Goal: Transaction & Acquisition: Purchase product/service

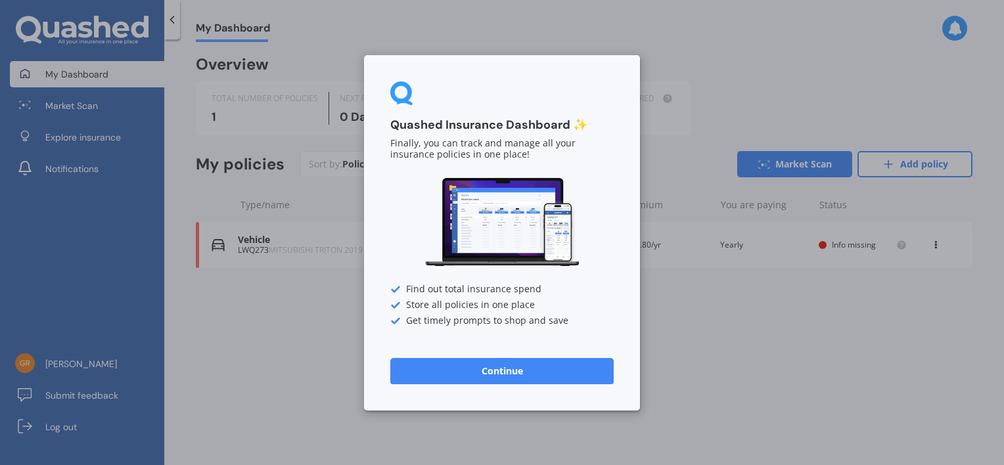
click at [537, 365] on button "Continue" at bounding box center [501, 370] width 223 height 26
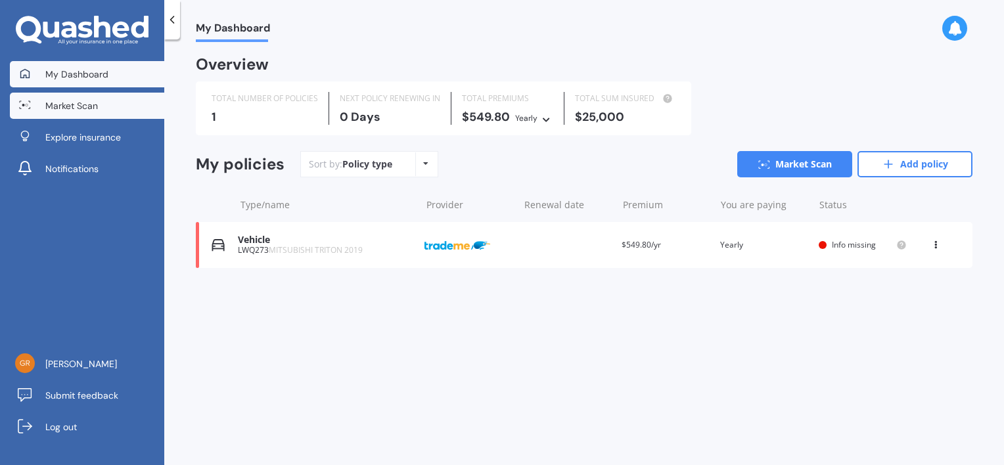
click at [93, 101] on span "Market Scan" at bounding box center [71, 105] width 53 height 13
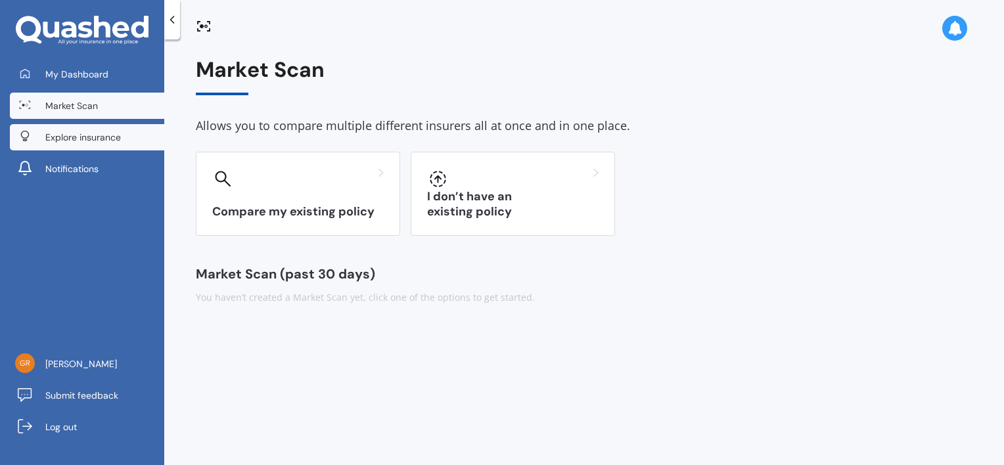
click at [91, 132] on span "Explore insurance" at bounding box center [83, 137] width 76 height 13
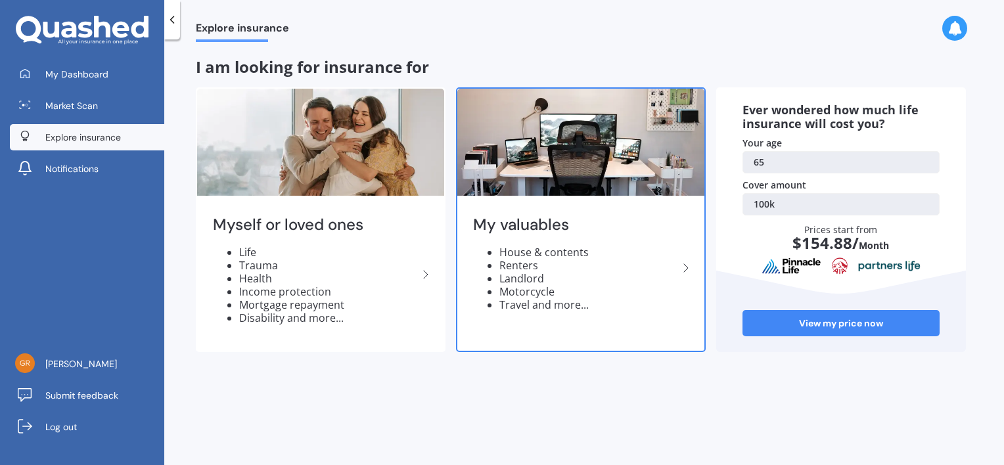
click at [531, 270] on li "Renters" at bounding box center [588, 265] width 179 height 13
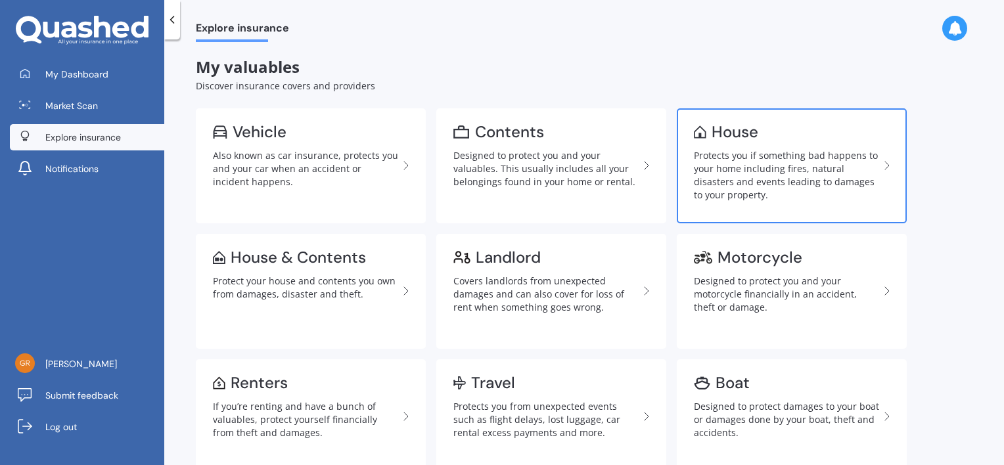
click at [736, 171] on div "Protects you if something bad happens to your home including fires, natural dis…" at bounding box center [786, 175] width 185 height 53
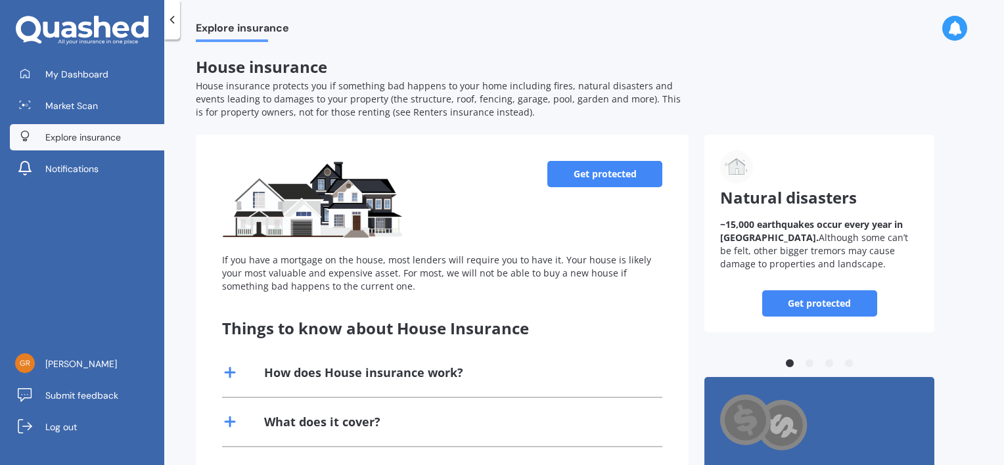
click at [620, 176] on link "Get protected" at bounding box center [604, 174] width 115 height 26
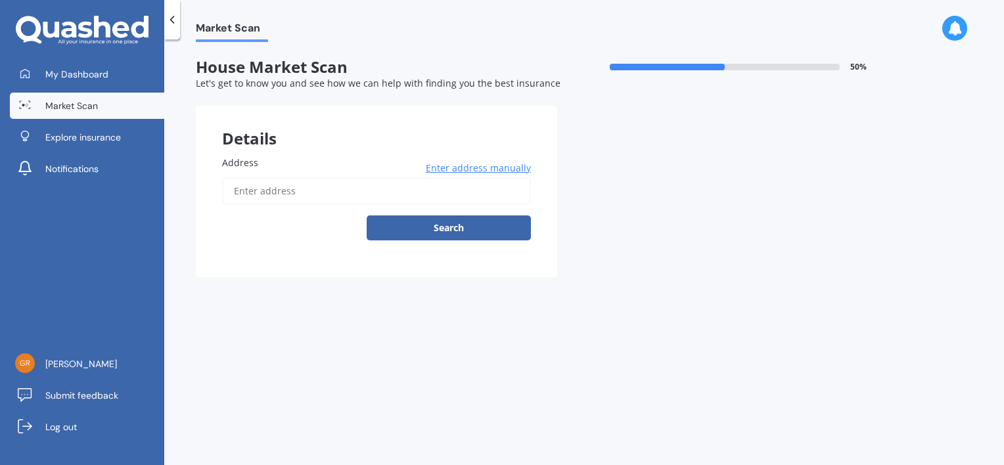
click at [307, 187] on input "Address" at bounding box center [376, 191] width 309 height 28
type input "[STREET_ADDRESS]"
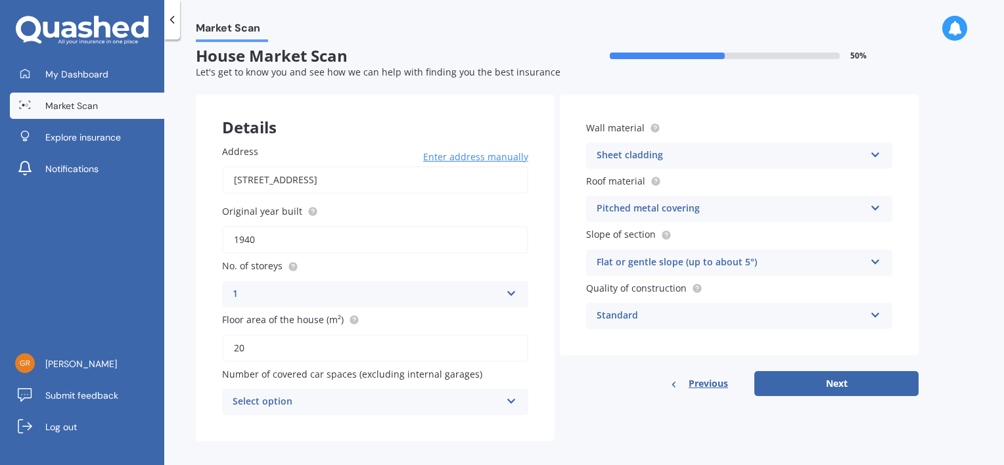
scroll to position [21, 0]
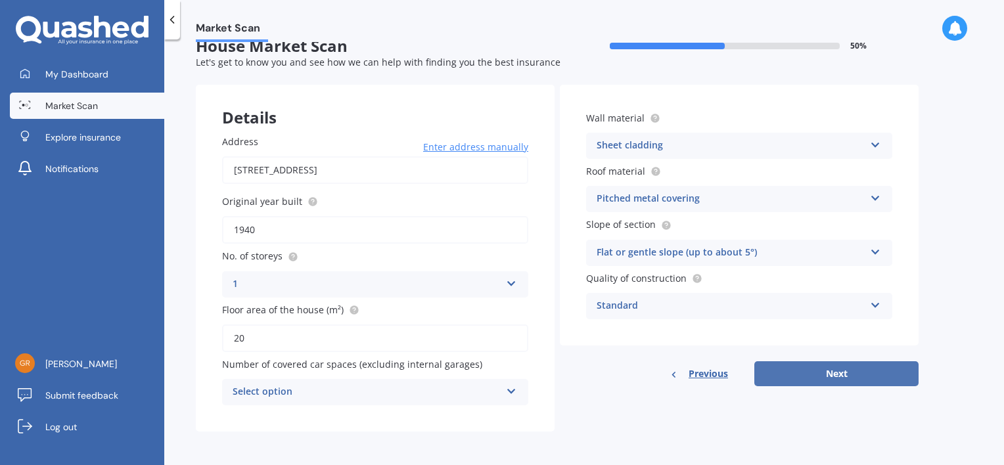
click at [849, 380] on button "Next" at bounding box center [836, 373] width 164 height 25
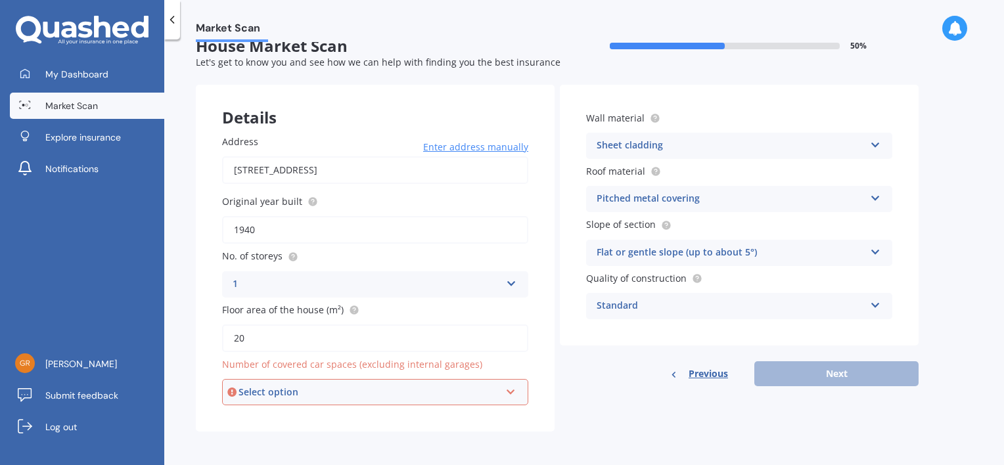
click at [516, 394] on div "Select option 0 1 2 3 4 5+" at bounding box center [375, 392] width 306 height 26
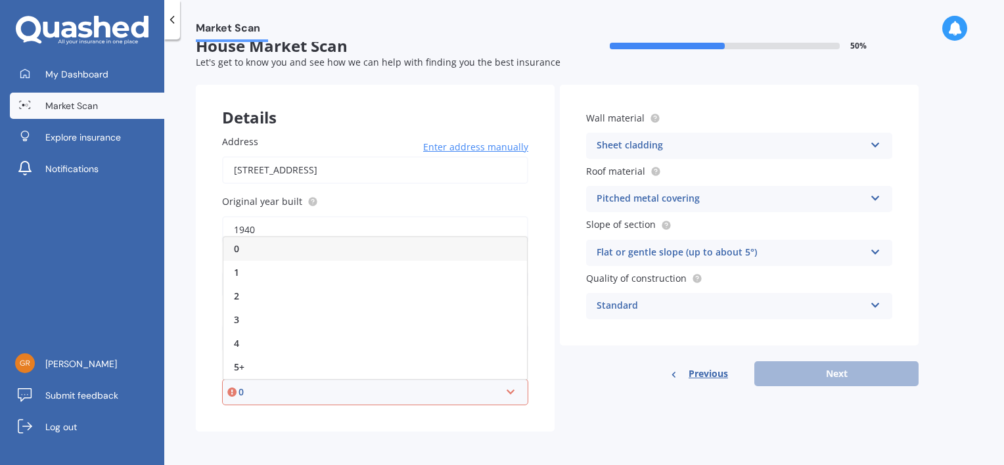
click at [273, 250] on div "0" at bounding box center [375, 249] width 304 height 24
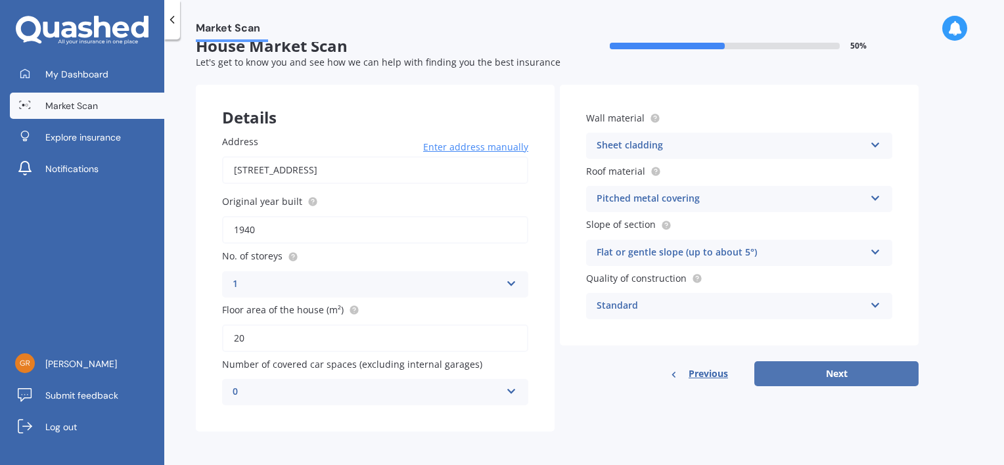
click at [894, 372] on button "Next" at bounding box center [836, 373] width 164 height 25
select select "18"
select select "07"
select select "1960"
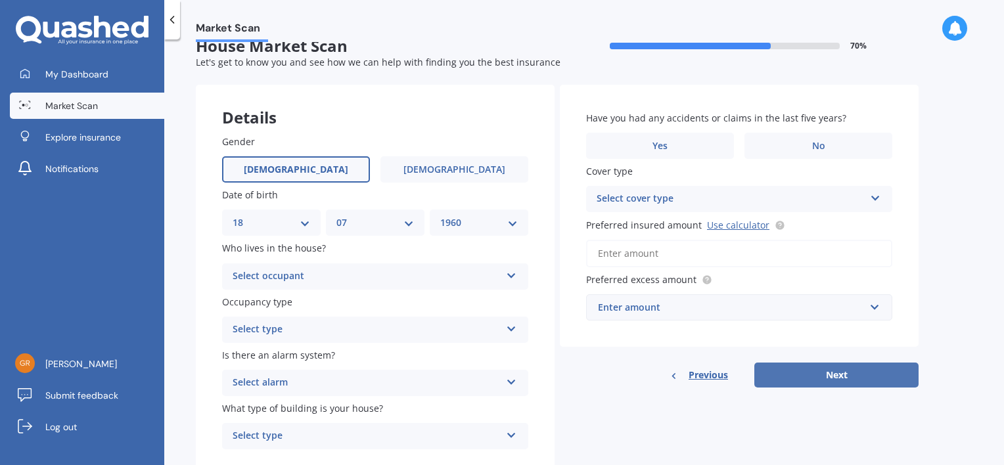
scroll to position [0, 0]
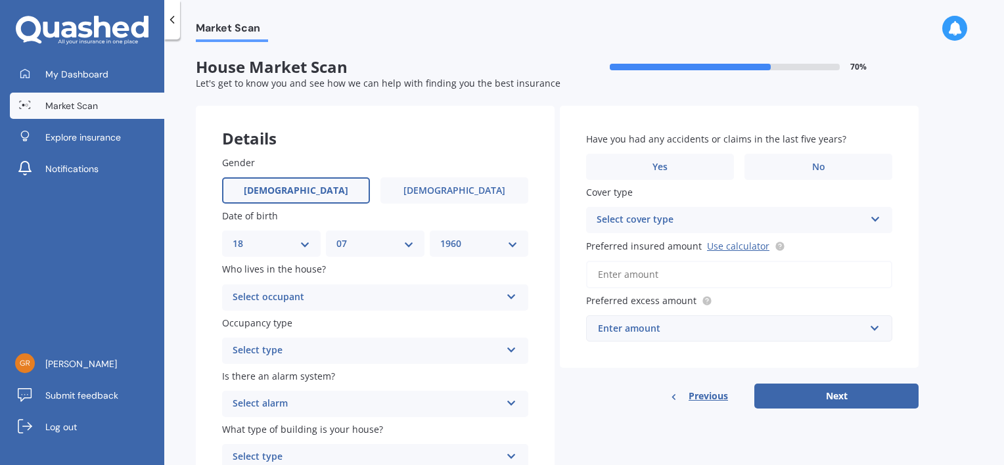
click at [510, 299] on icon at bounding box center [511, 294] width 11 height 9
click at [474, 325] on div "Owner" at bounding box center [375, 323] width 305 height 24
click at [514, 357] on div "Select type Permanent Holiday (without tenancy)" at bounding box center [375, 351] width 306 height 26
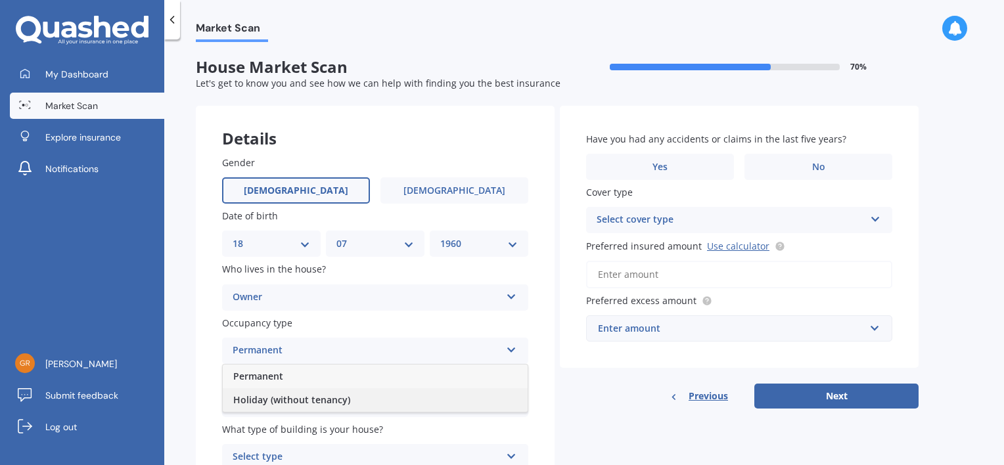
click at [480, 396] on div "Holiday (without tenancy)" at bounding box center [375, 400] width 305 height 24
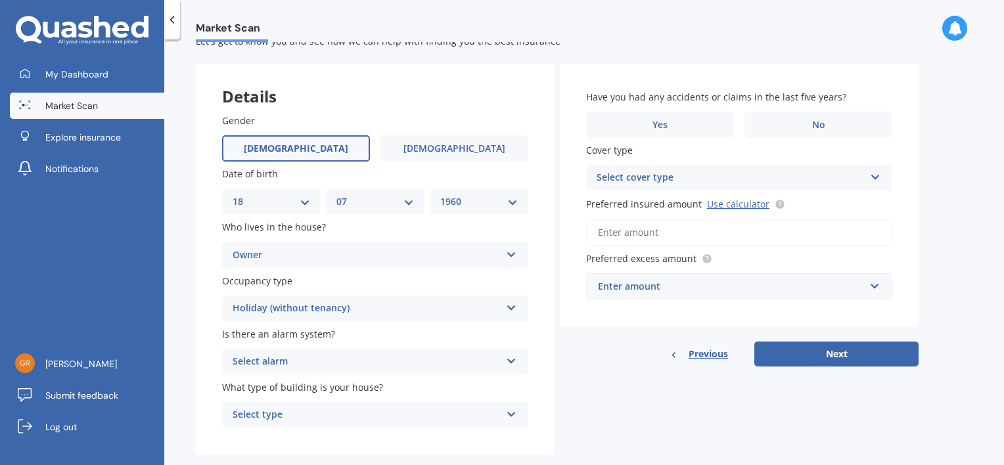
scroll to position [66, 0]
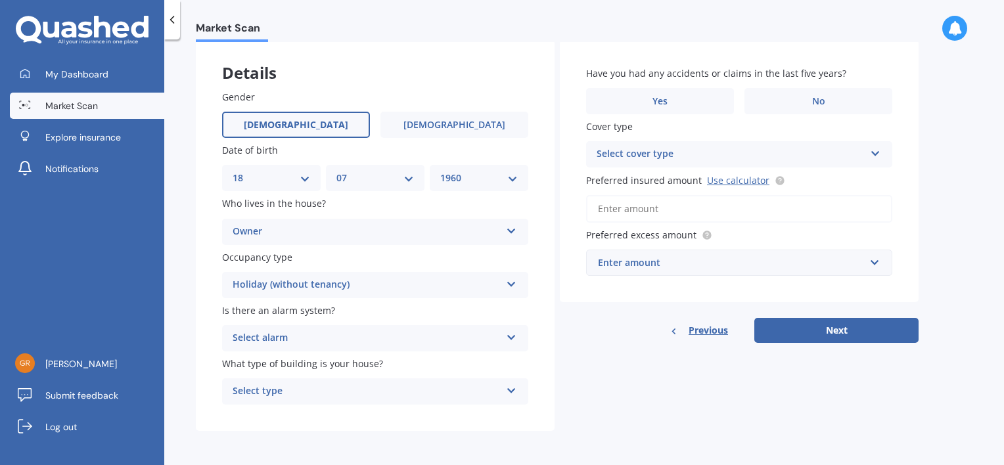
click at [512, 342] on div "Select alarm Yes, monitored Yes, not monitored No" at bounding box center [375, 338] width 306 height 26
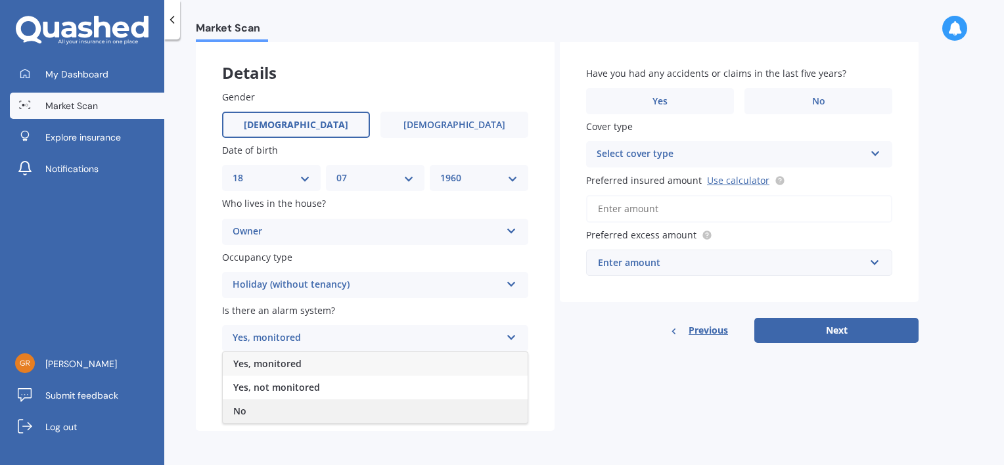
click at [458, 418] on div "No" at bounding box center [375, 411] width 305 height 24
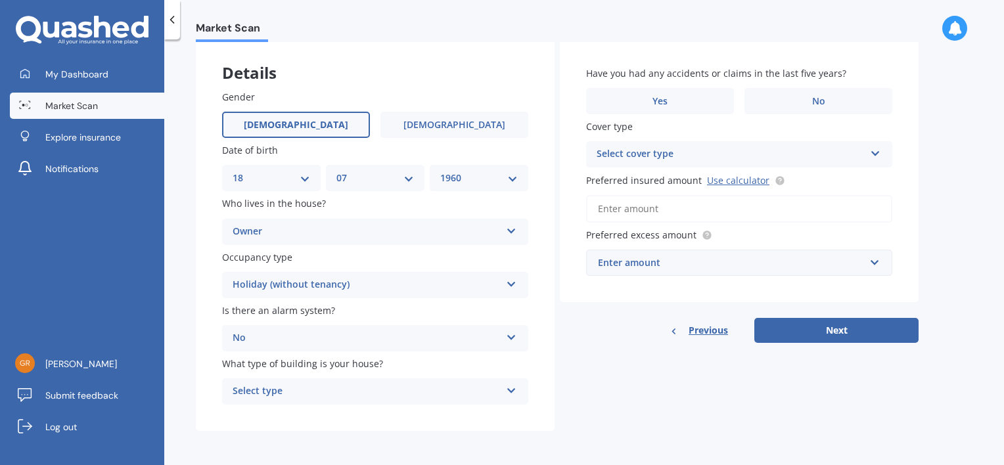
scroll to position [66, 0]
click at [518, 389] on div "Select type Freestanding Multi-unit (in a block of 6 or less) Multi-unit (in a …" at bounding box center [375, 391] width 306 height 26
click at [280, 316] on span "Freestanding" at bounding box center [262, 318] width 58 height 12
click at [821, 99] on span "No" at bounding box center [818, 101] width 13 height 11
click at [0, 0] on input "No" at bounding box center [0, 0] width 0 height 0
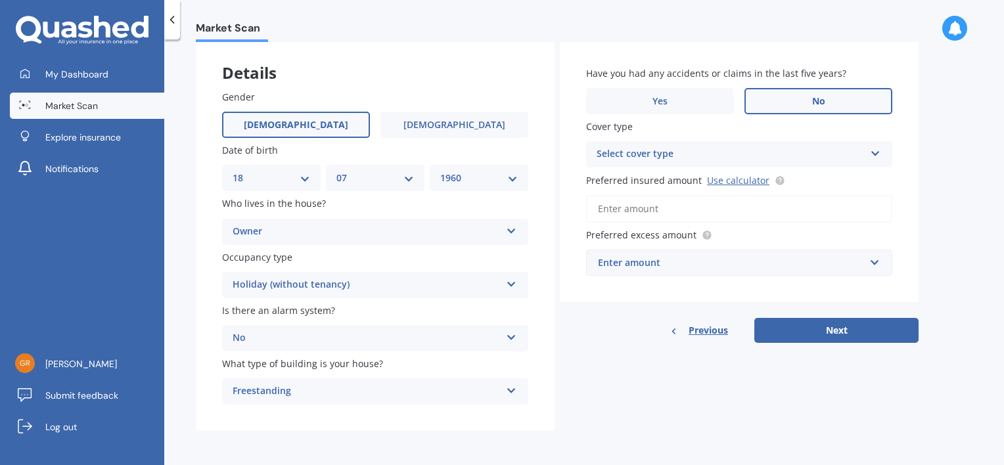
click at [865, 155] on div "Select cover type High" at bounding box center [739, 154] width 306 height 26
click at [848, 163] on div "High High" at bounding box center [739, 154] width 306 height 26
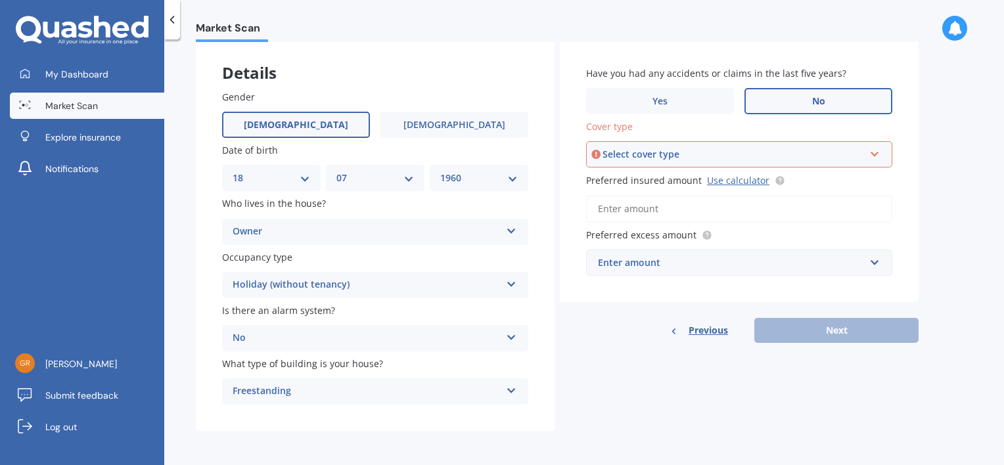
click at [863, 155] on div "Select cover type" at bounding box center [732, 154] width 261 height 14
click at [807, 158] on div "High" at bounding box center [732, 154] width 261 height 14
click at [653, 158] on div "Select cover type" at bounding box center [732, 154] width 261 height 14
click at [618, 179] on div "High" at bounding box center [739, 180] width 304 height 24
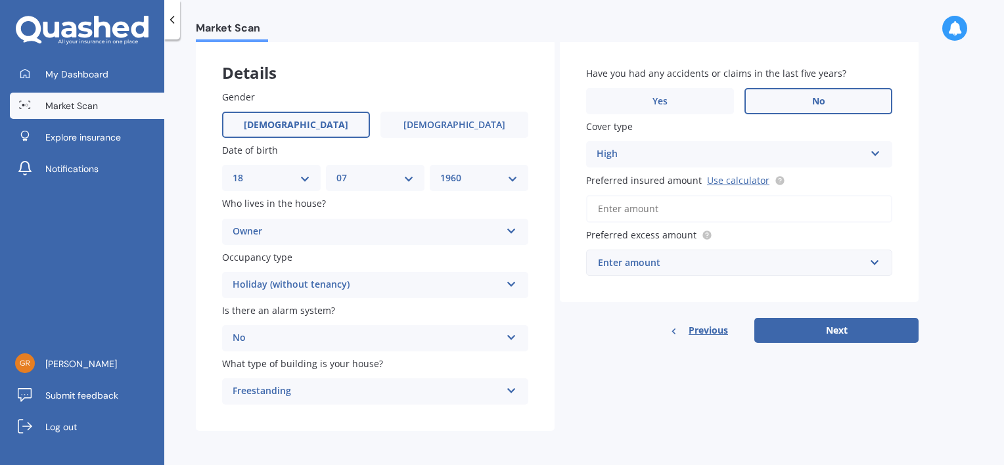
click at [675, 206] on input "Preferred insured amount Use calculator" at bounding box center [739, 209] width 306 height 28
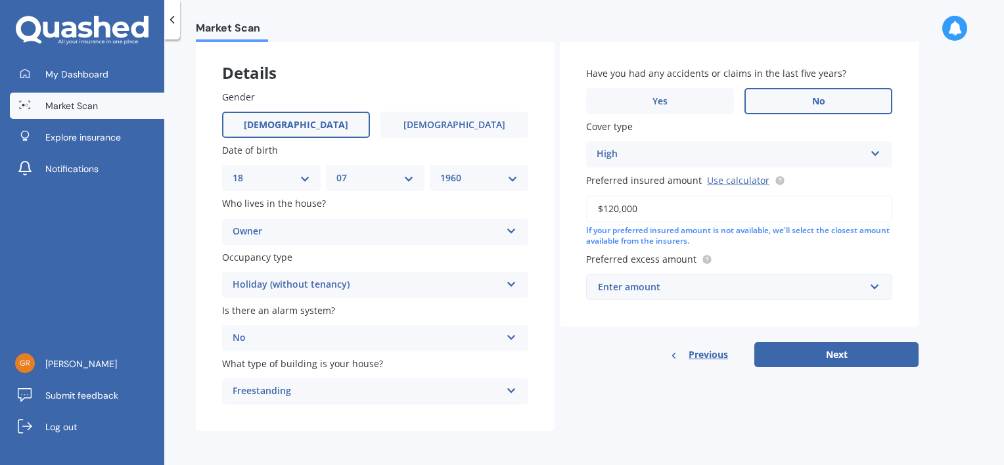
type input "$120,000"
click at [870, 284] on input "text" at bounding box center [734, 287] width 294 height 25
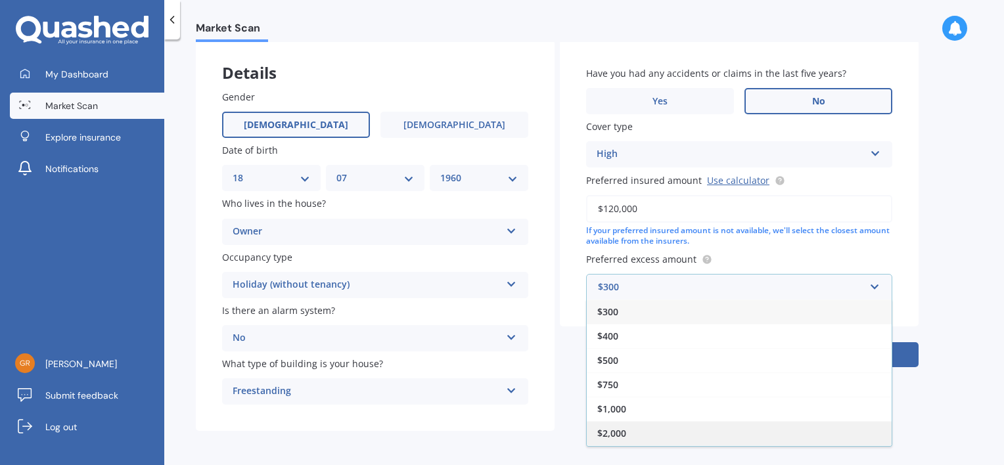
click at [631, 428] on div "$2,000" at bounding box center [739, 433] width 305 height 24
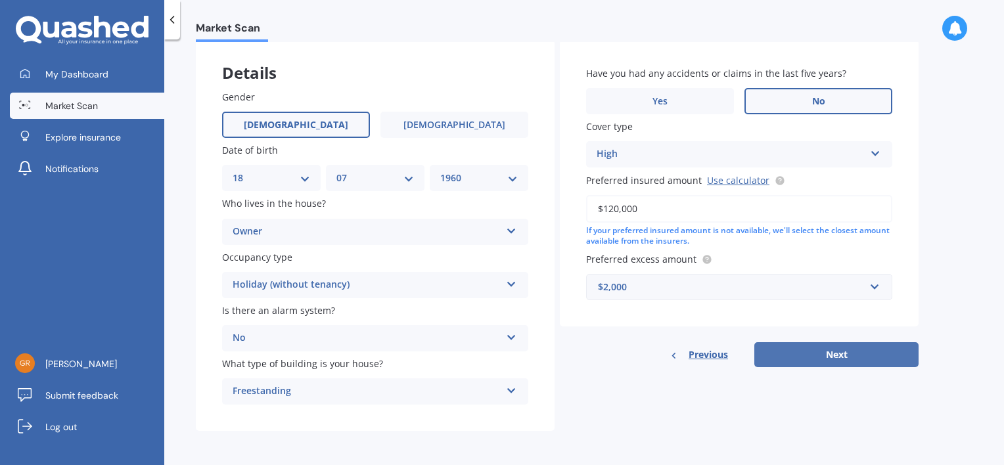
click at [872, 350] on button "Next" at bounding box center [836, 354] width 164 height 25
select select "18"
select select "07"
select select "1960"
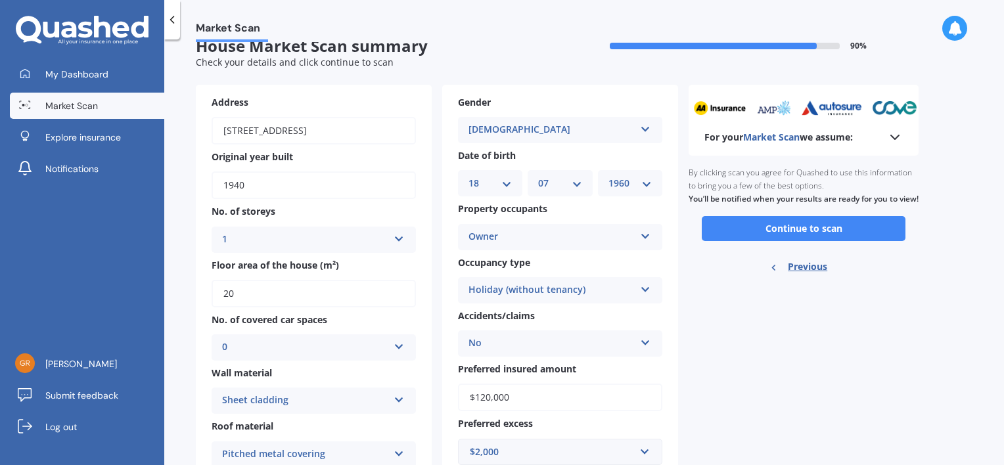
scroll to position [0, 0]
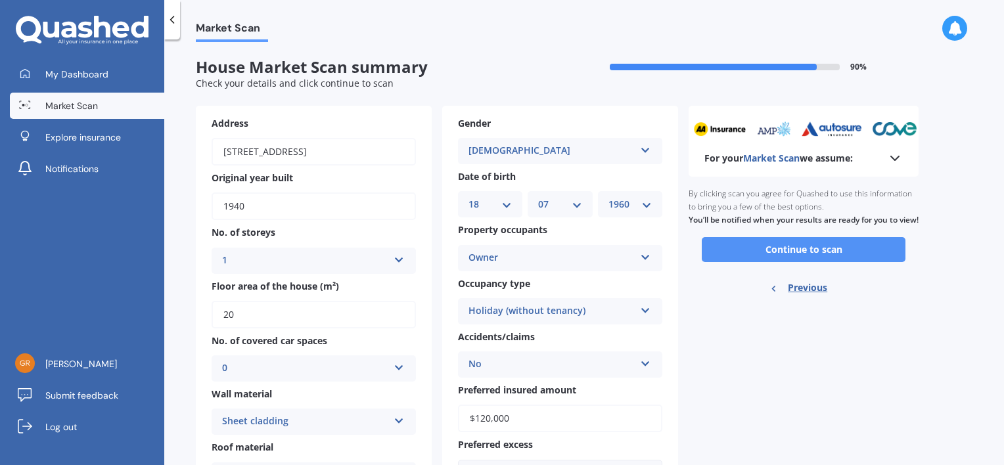
click at [832, 260] on button "Continue to scan" at bounding box center [804, 249] width 204 height 25
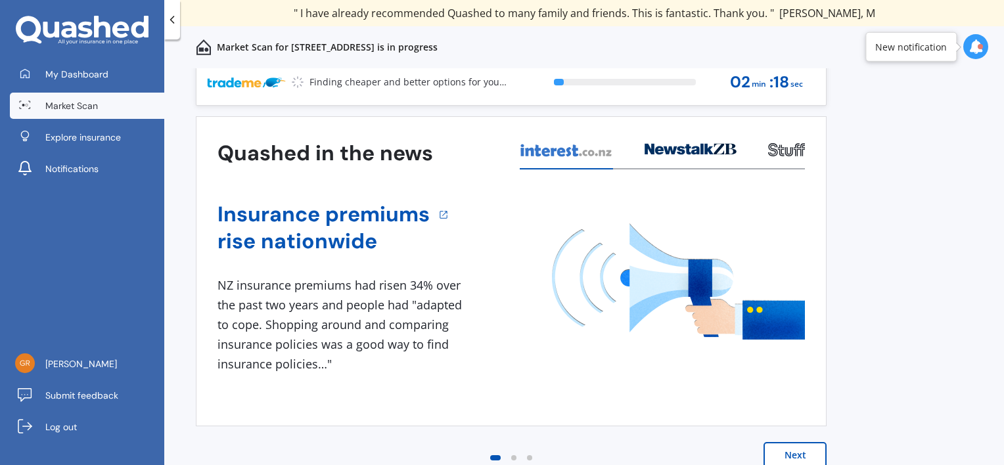
scroll to position [11, 0]
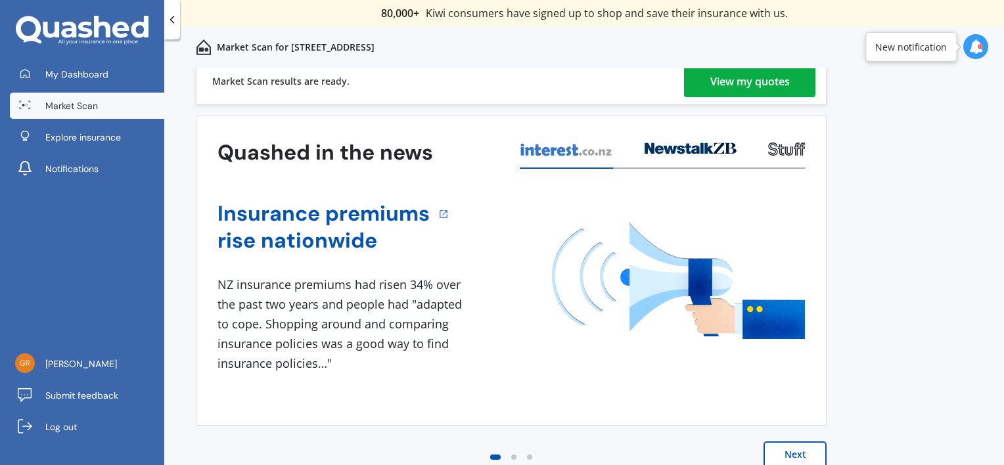
click at [746, 85] on div "View my quotes" at bounding box center [749, 82] width 79 height 32
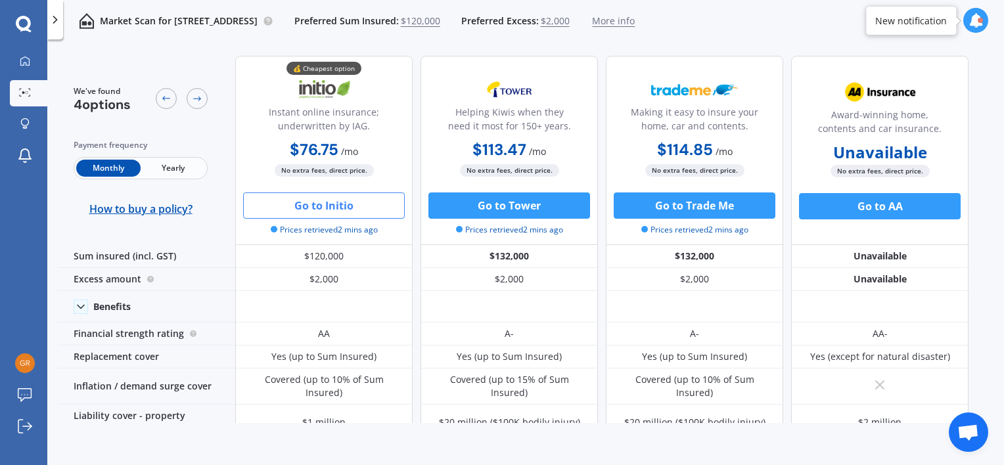
click at [359, 208] on button "Go to Initio" at bounding box center [324, 205] width 162 height 26
